Goal: Information Seeking & Learning: Learn about a topic

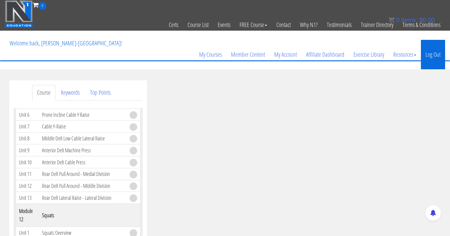
click at [430, 55] on link "Log Out" at bounding box center [433, 54] width 24 height 29
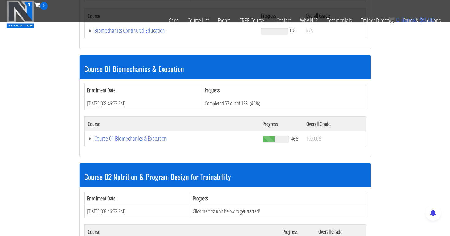
scroll to position [146, 0]
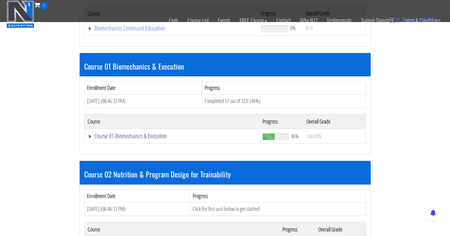
click at [145, 31] on link "Course 01 Biomechanics & Execution" at bounding box center [171, 28] width 167 height 6
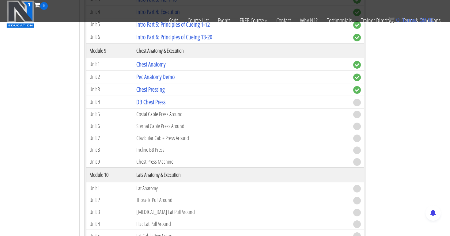
scroll to position [1048, 0]
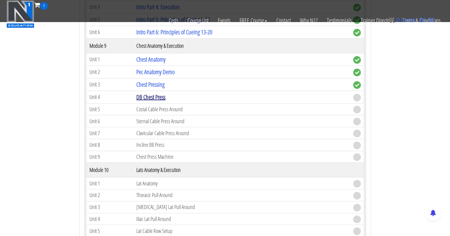
click at [156, 98] on link "DB Chest Press" at bounding box center [150, 97] width 29 height 8
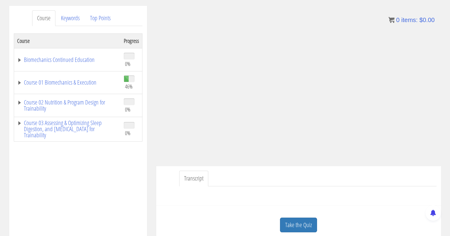
scroll to position [72, 0]
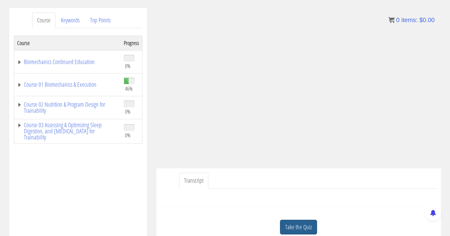
click at [305, 227] on link "Take the Quiz" at bounding box center [298, 226] width 37 height 15
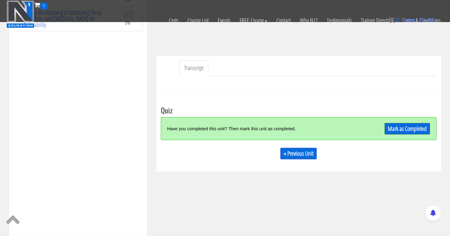
scroll to position [147, 0]
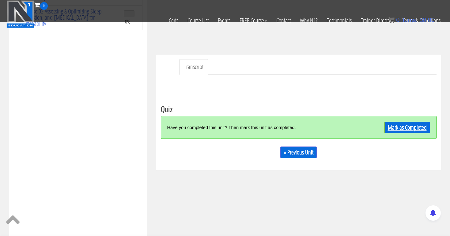
click at [406, 122] on link "Mark as Completed" at bounding box center [407, 128] width 46 height 12
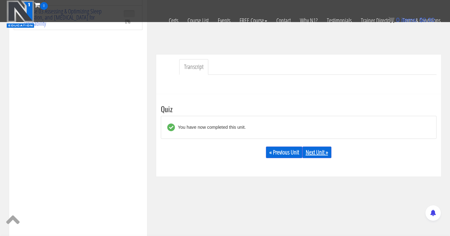
click at [324, 150] on link "Next Unit »" at bounding box center [316, 152] width 29 height 12
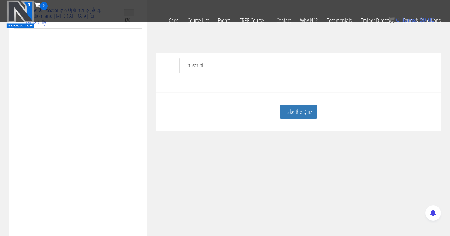
scroll to position [155, 0]
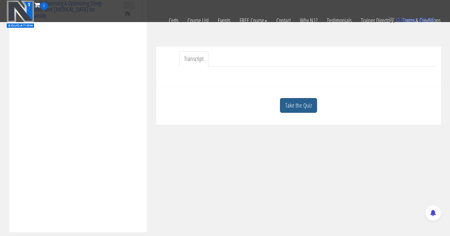
click at [299, 104] on link "Take the Quiz" at bounding box center [298, 105] width 37 height 15
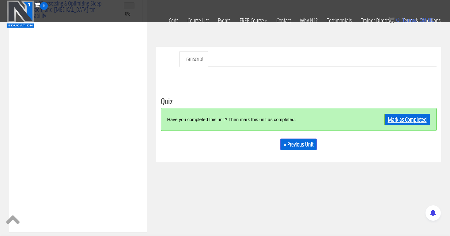
click at [397, 121] on link "Mark as Completed" at bounding box center [407, 120] width 46 height 12
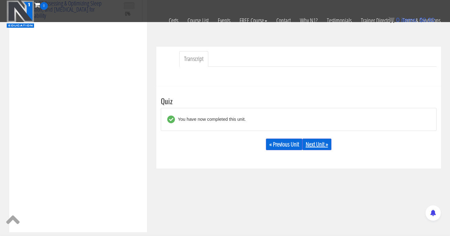
click at [329, 144] on link "Next Unit »" at bounding box center [316, 144] width 29 height 12
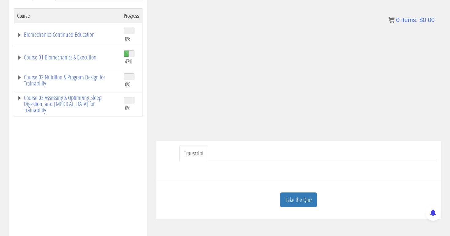
scroll to position [119, 0]
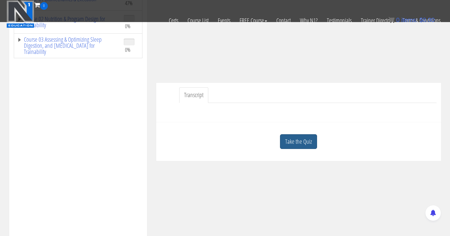
click at [301, 138] on link "Take the Quiz" at bounding box center [298, 141] width 37 height 15
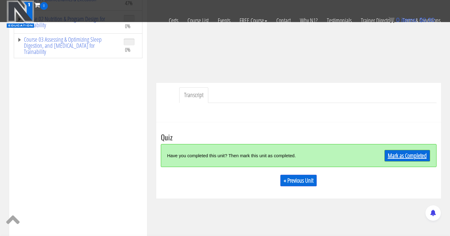
click at [394, 154] on link "Mark as Completed" at bounding box center [407, 156] width 46 height 12
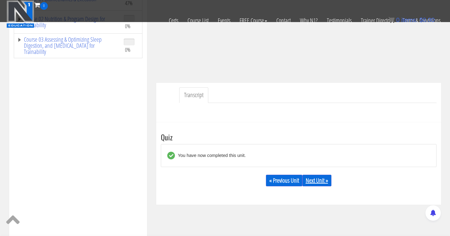
click at [325, 174] on div "« Previous Unit Next Unit »" at bounding box center [298, 180] width 275 height 21
click at [316, 181] on link "Next Unit »" at bounding box center [316, 180] width 29 height 12
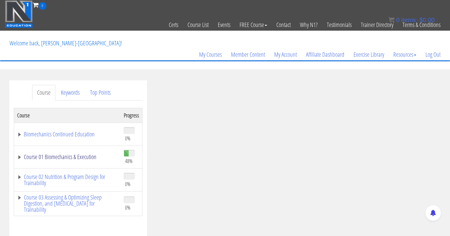
click at [71, 156] on link "Course 01 Biomechanics & Execution" at bounding box center [67, 157] width 100 height 6
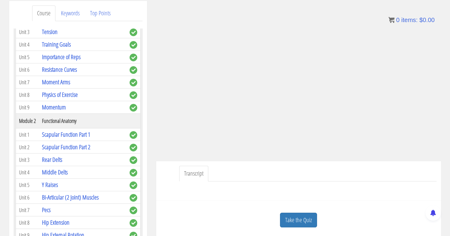
scroll to position [77, 0]
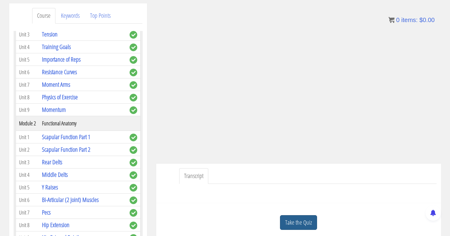
click at [299, 223] on link "Take the Quiz" at bounding box center [298, 222] width 37 height 15
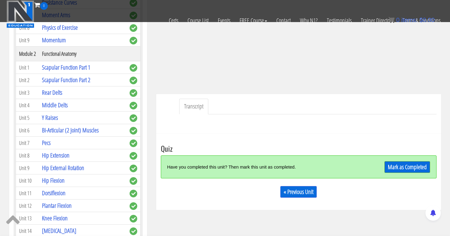
scroll to position [111, 0]
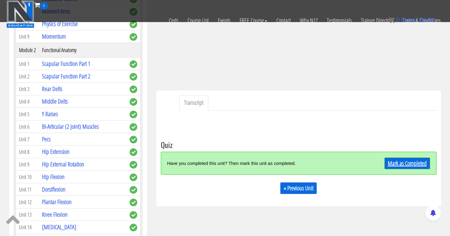
click at [410, 163] on link "Mark as Completed" at bounding box center [407, 163] width 46 height 12
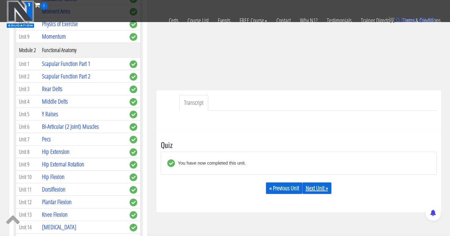
click at [319, 186] on link "Next Unit »" at bounding box center [316, 188] width 29 height 12
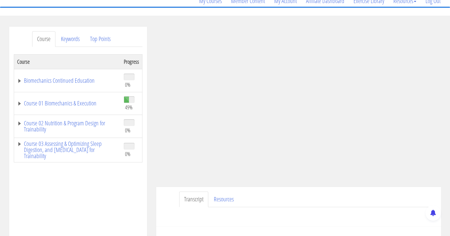
scroll to position [54, 0]
click at [81, 103] on link "Course 01 Biomechanics & Execution" at bounding box center [67, 103] width 100 height 6
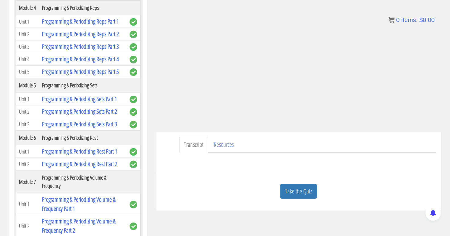
scroll to position [97, 0]
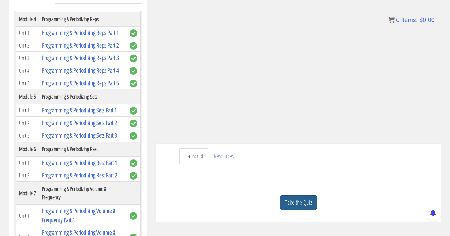
click at [300, 201] on link "Take the Quiz" at bounding box center [298, 202] width 37 height 15
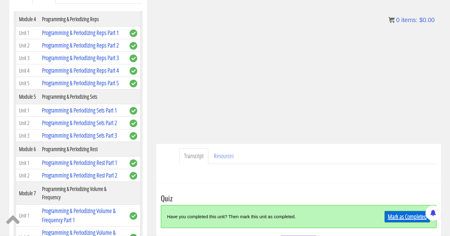
click at [395, 218] on link "Mark as Completed" at bounding box center [407, 217] width 46 height 12
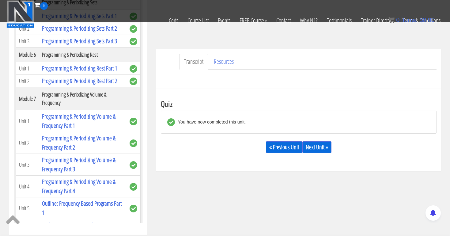
scroll to position [159, 0]
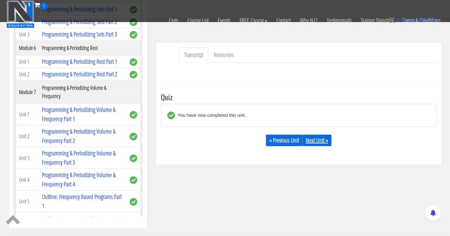
click at [327, 136] on link "Next Unit »" at bounding box center [316, 140] width 29 height 12
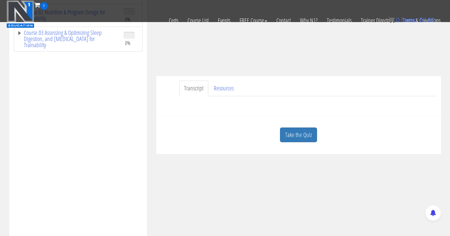
scroll to position [127, 0]
click at [307, 130] on link "Take the Quiz" at bounding box center [298, 133] width 37 height 15
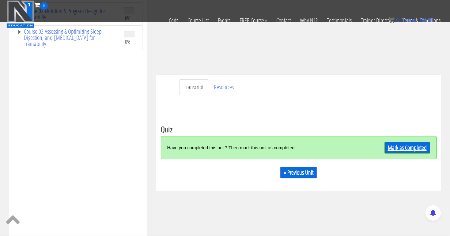
click at [412, 146] on link "Mark as Completed" at bounding box center [407, 148] width 46 height 12
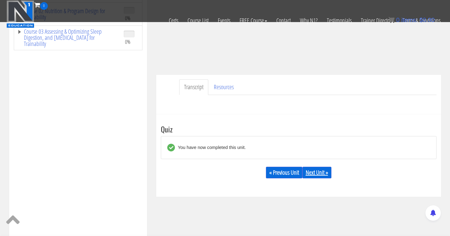
click at [320, 169] on link "Next Unit »" at bounding box center [316, 172] width 29 height 12
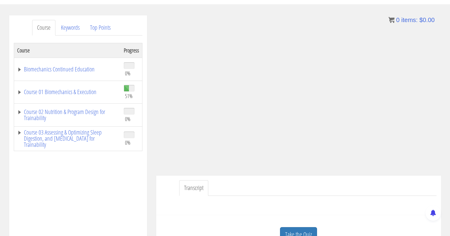
scroll to position [65, 0]
click at [27, 94] on link "Course 01 Biomechanics & Execution" at bounding box center [67, 92] width 100 height 6
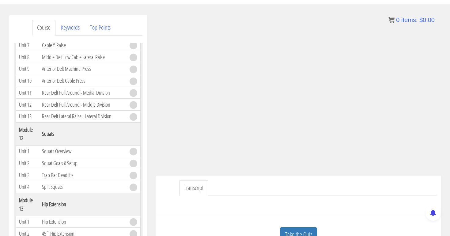
scroll to position [1357, 0]
